Goal: Transaction & Acquisition: Book appointment/travel/reservation

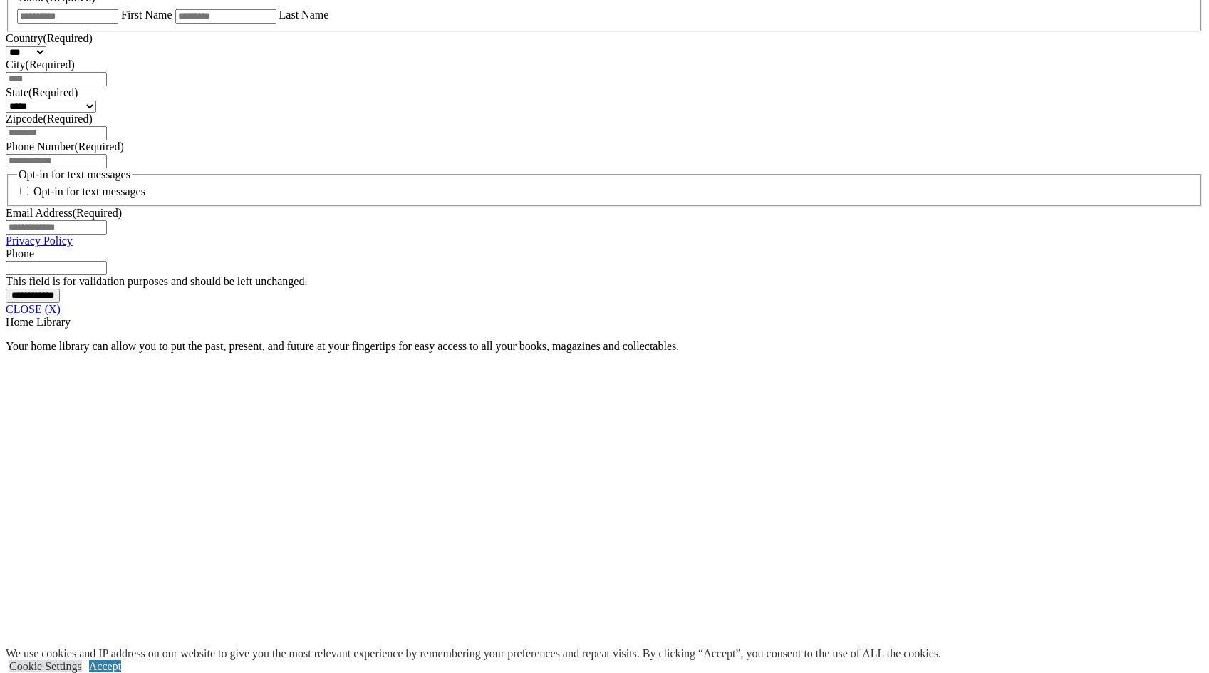
scroll to position [1051, 0]
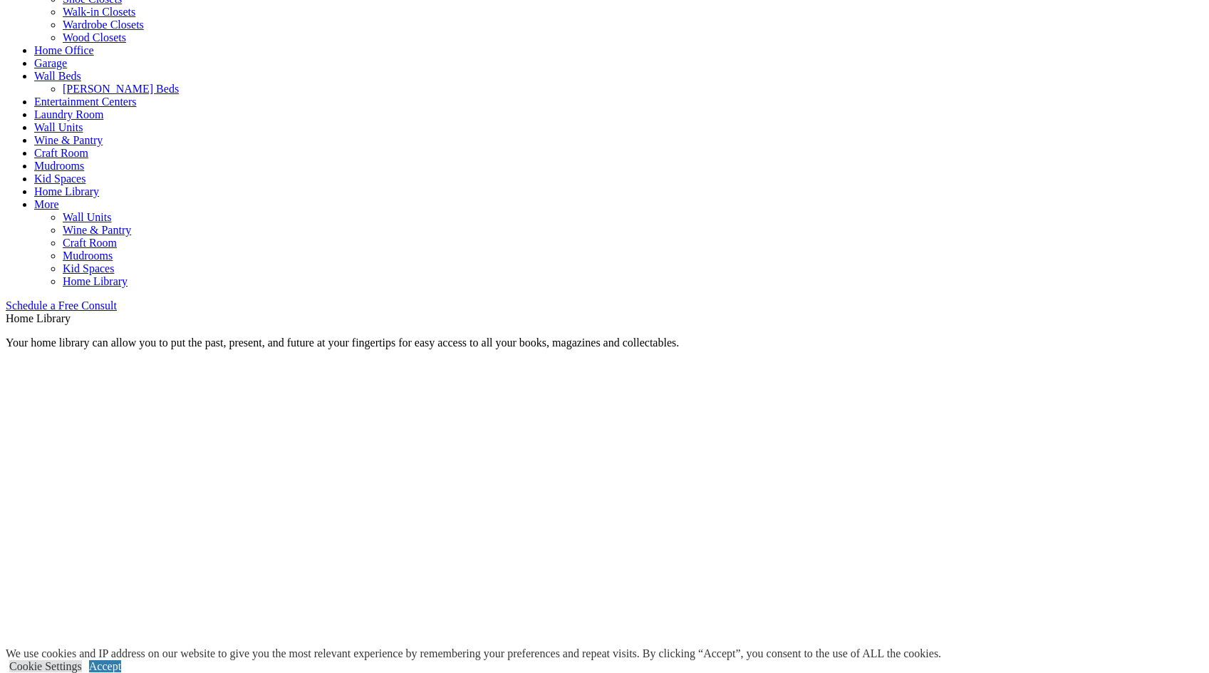
scroll to position [814, 0]
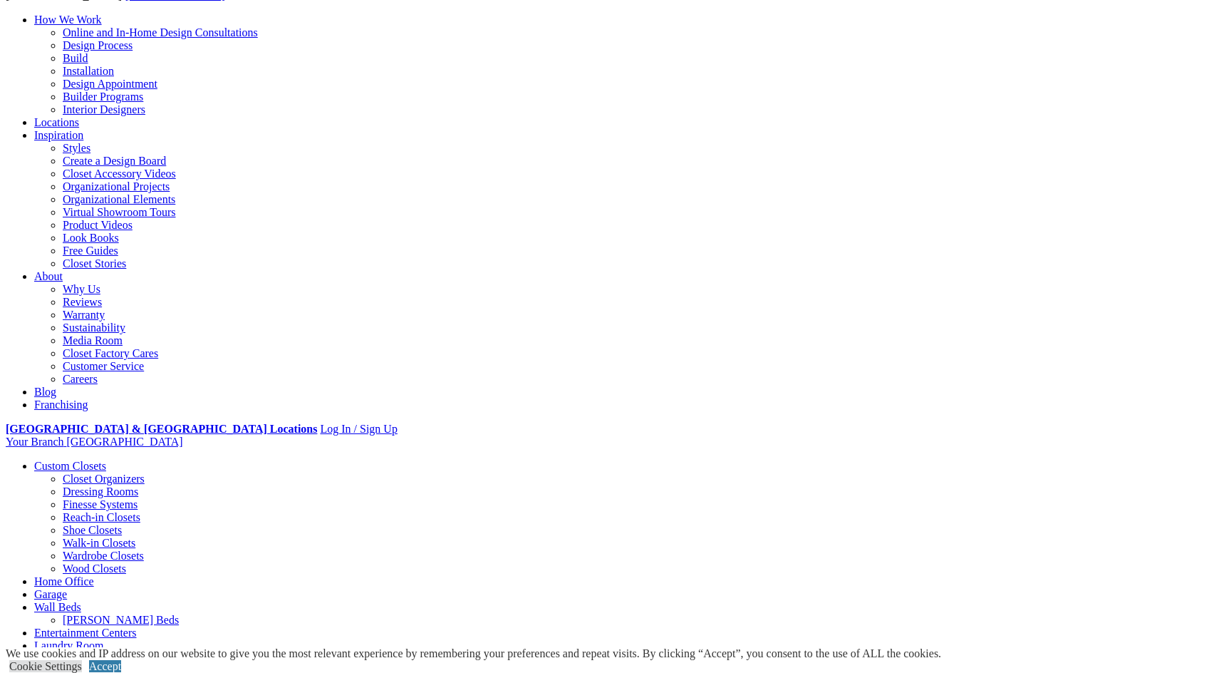
scroll to position [0, 0]
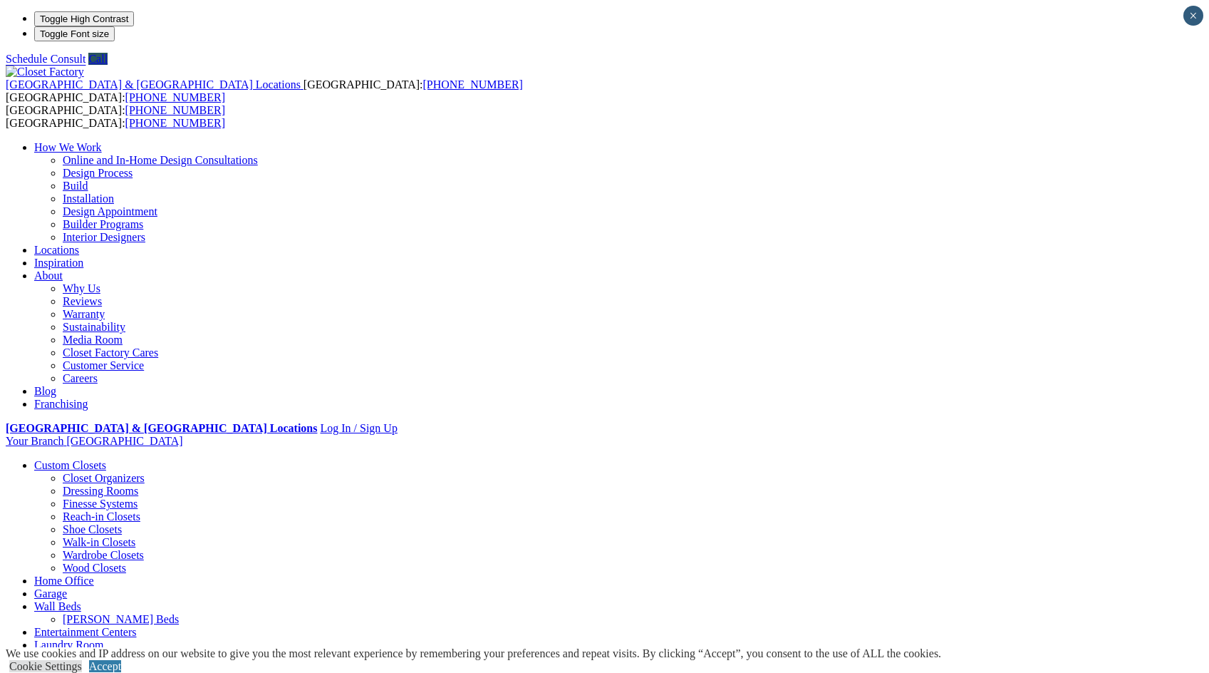
click at [258, 154] on link "Online and In-Home Design Consultations" at bounding box center [160, 160] width 195 height 12
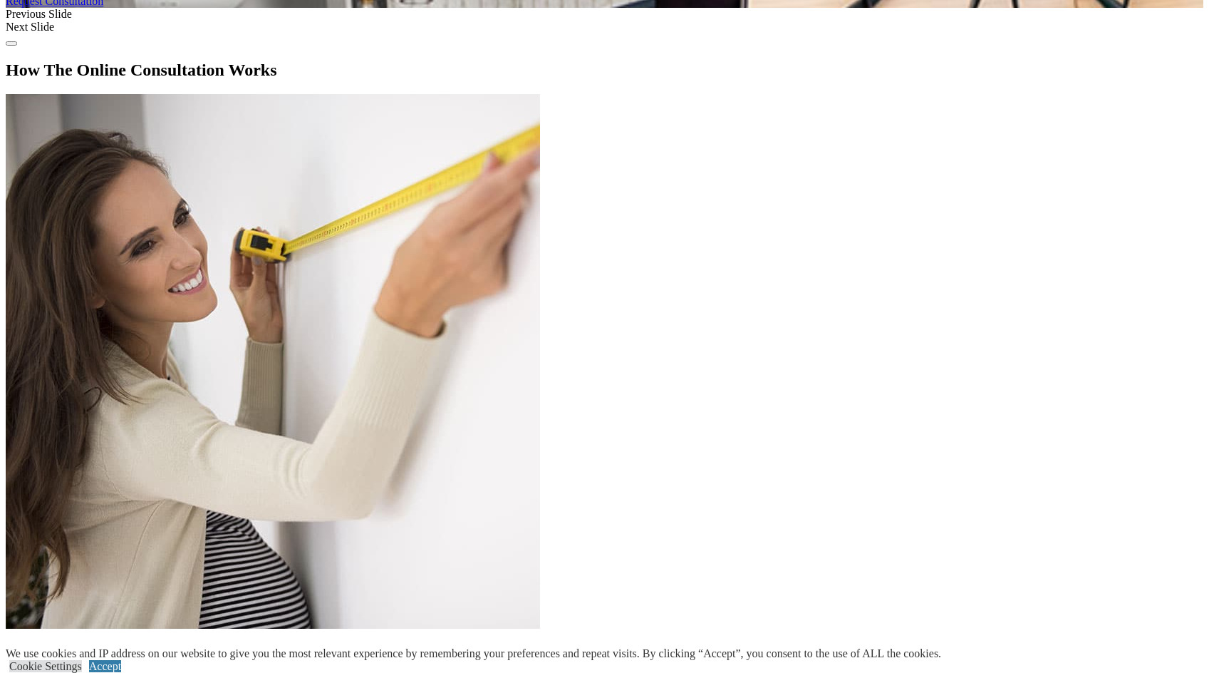
scroll to position [1651, 0]
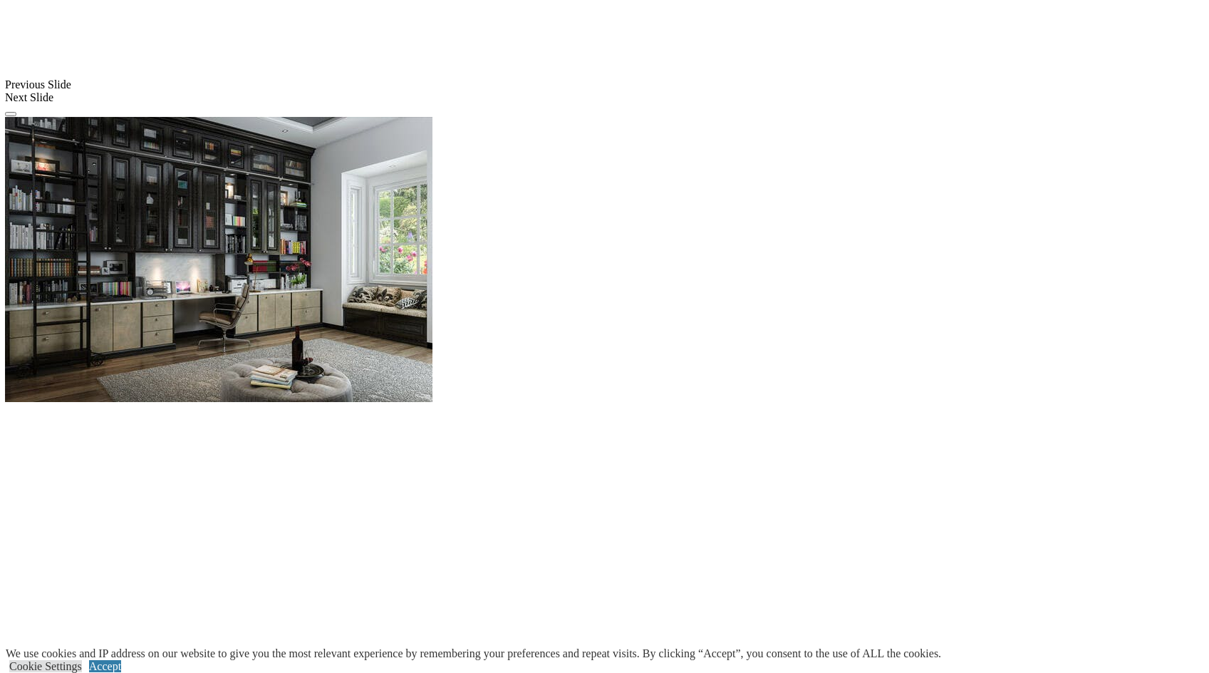
scroll to position [1329, 0]
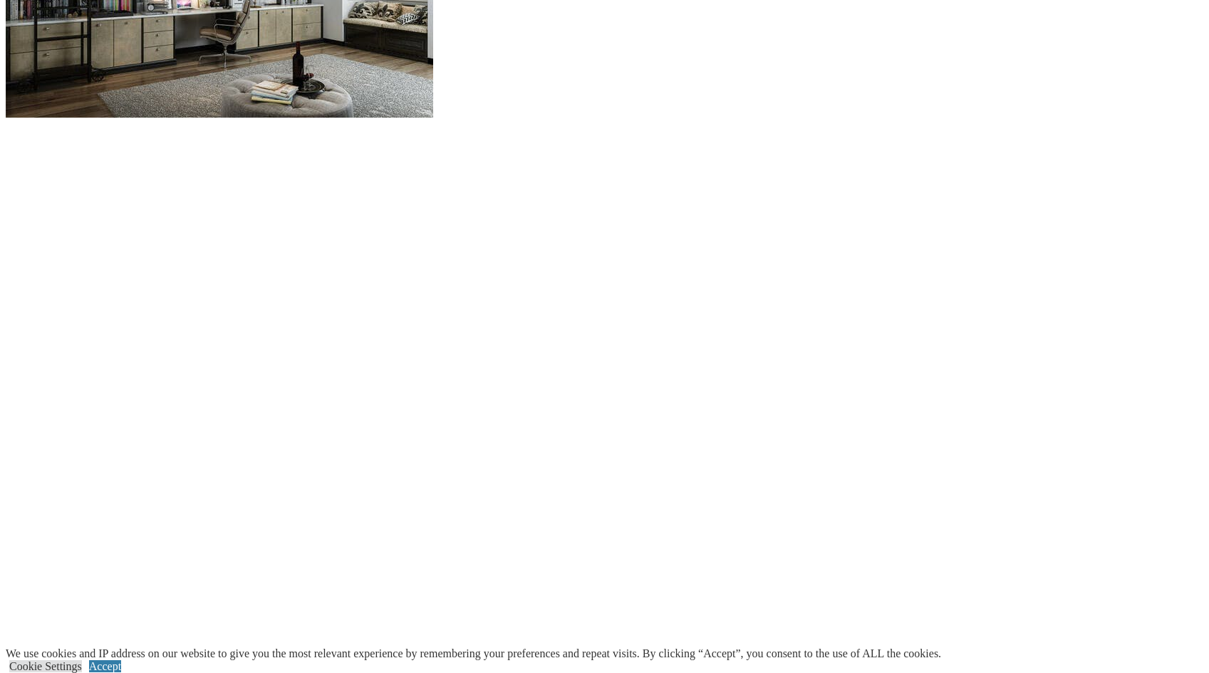
scroll to position [1601, 0]
